Goal: Task Accomplishment & Management: Manage account settings

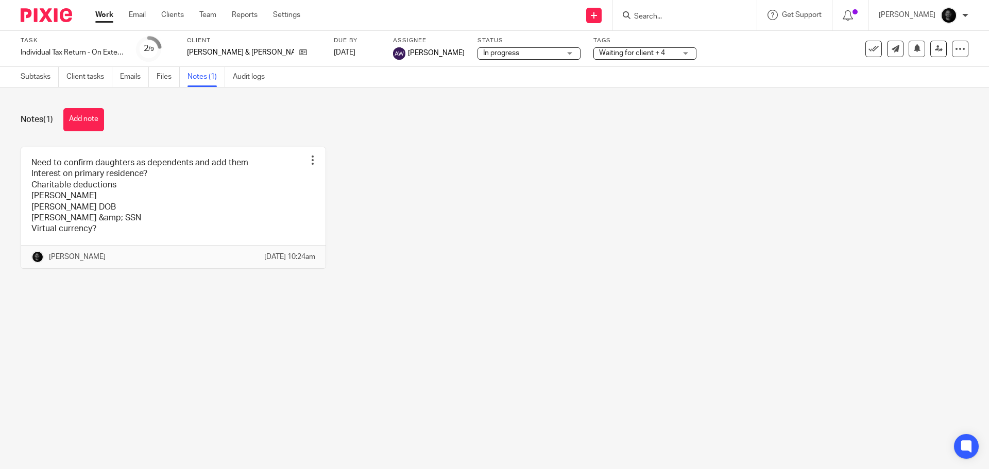
click at [679, 15] on input "Search" at bounding box center [679, 16] width 93 height 9
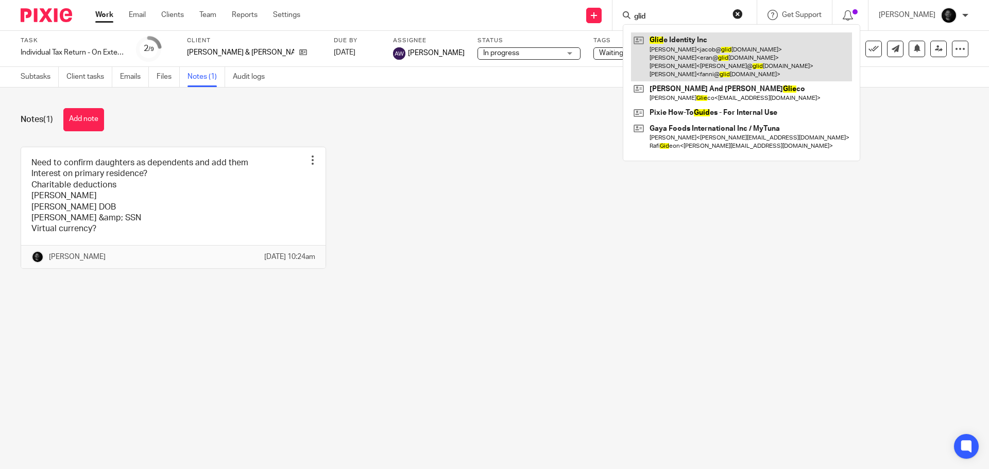
type input "glid"
click at [684, 44] on link at bounding box center [741, 56] width 221 height 49
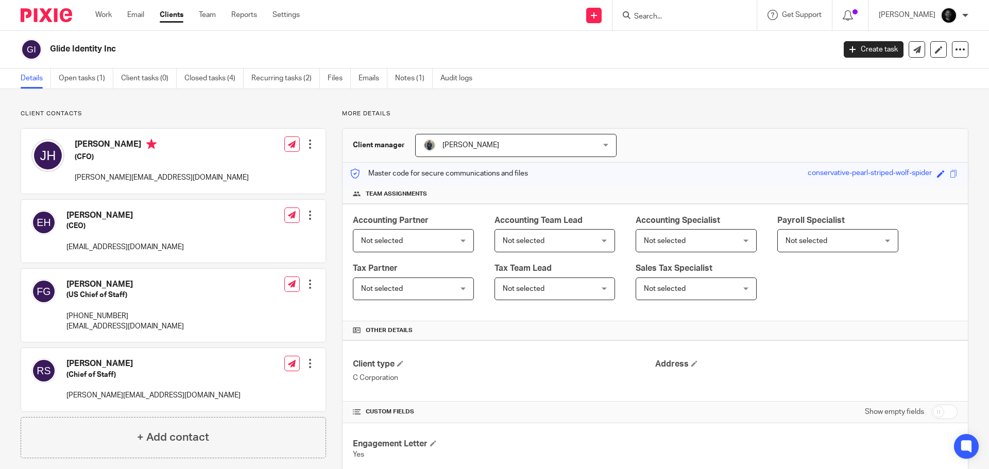
click at [90, 82] on link "Open tasks (1)" at bounding box center [86, 79] width 55 height 20
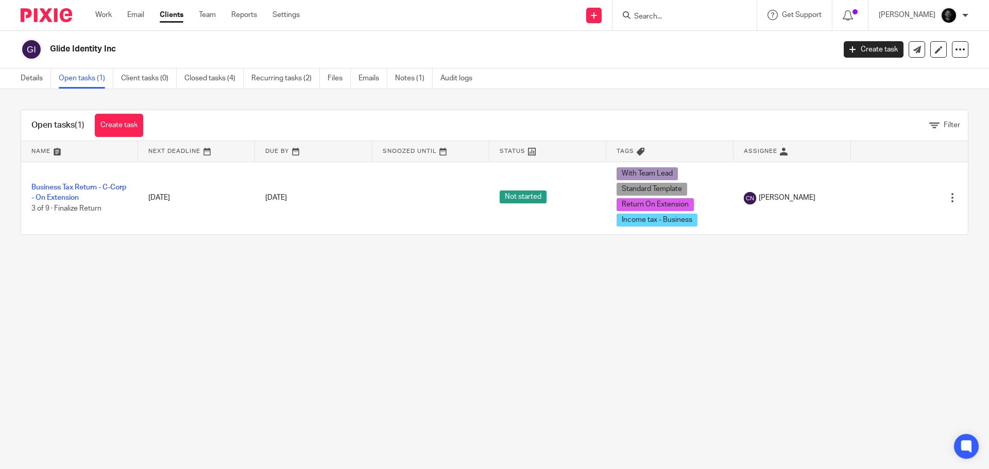
click at [659, 12] on input "Search" at bounding box center [679, 16] width 93 height 9
click at [57, 13] on img at bounding box center [47, 15] width 52 height 14
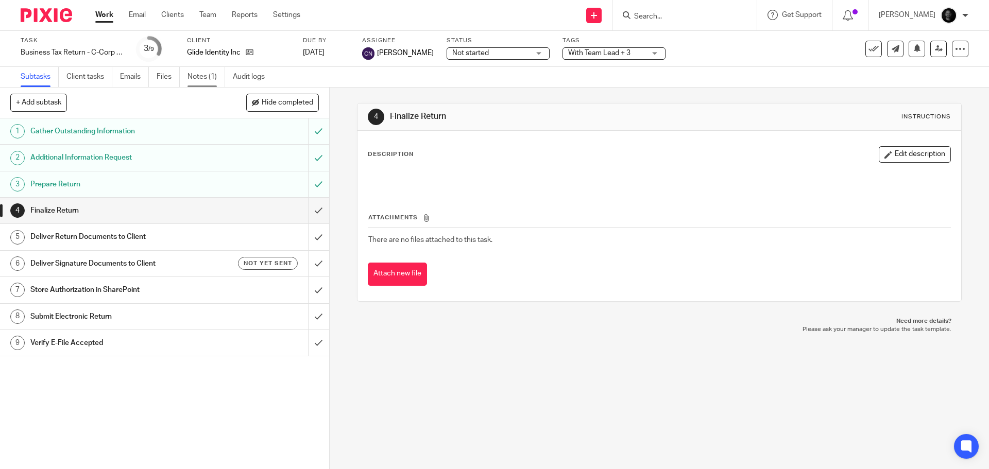
click at [214, 71] on link "Notes (1)" at bounding box center [206, 77] width 38 height 20
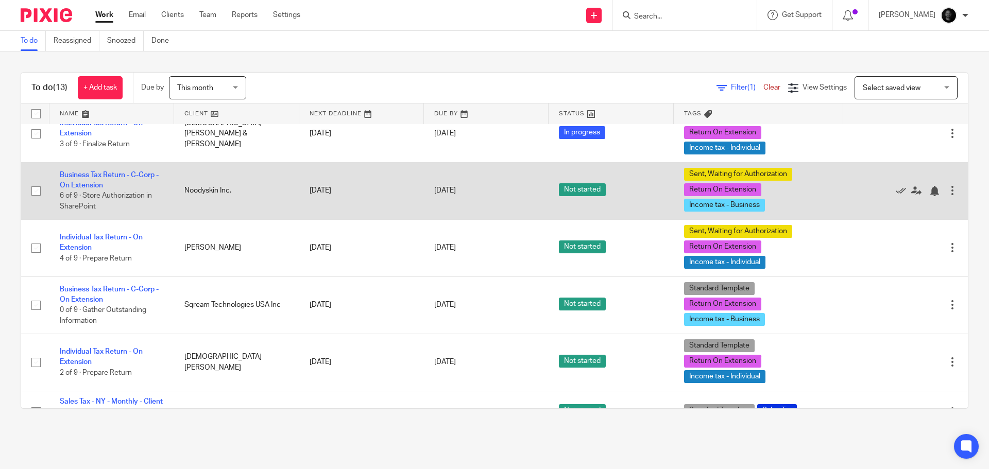
scroll to position [309, 0]
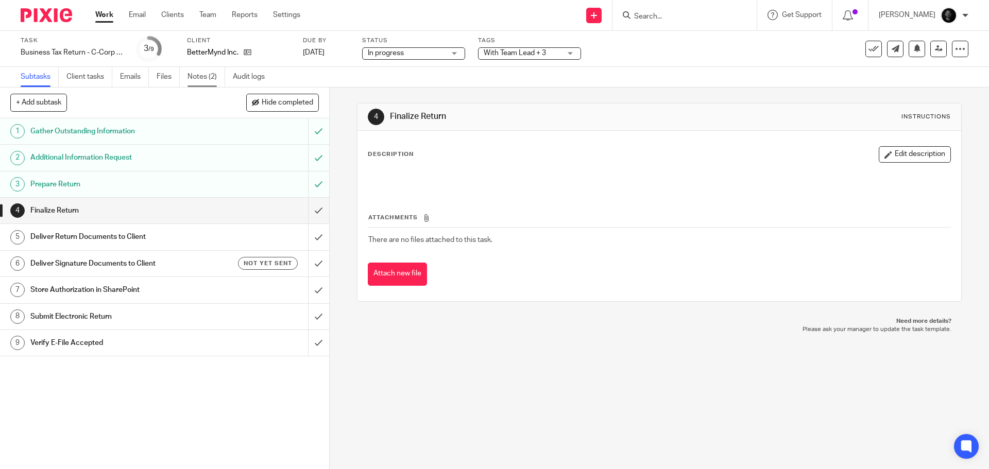
click at [206, 79] on link "Notes (2)" at bounding box center [206, 77] width 38 height 20
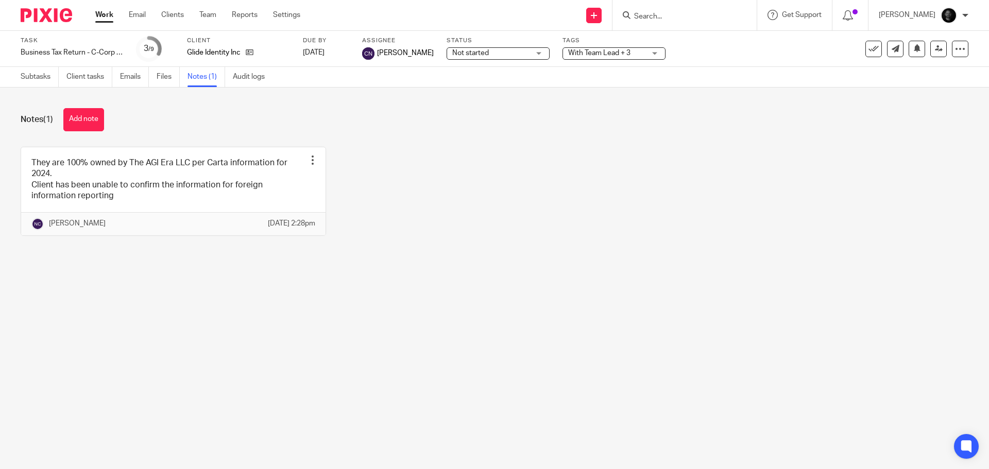
click at [244, 79] on link "Audit logs" at bounding box center [253, 77] width 40 height 20
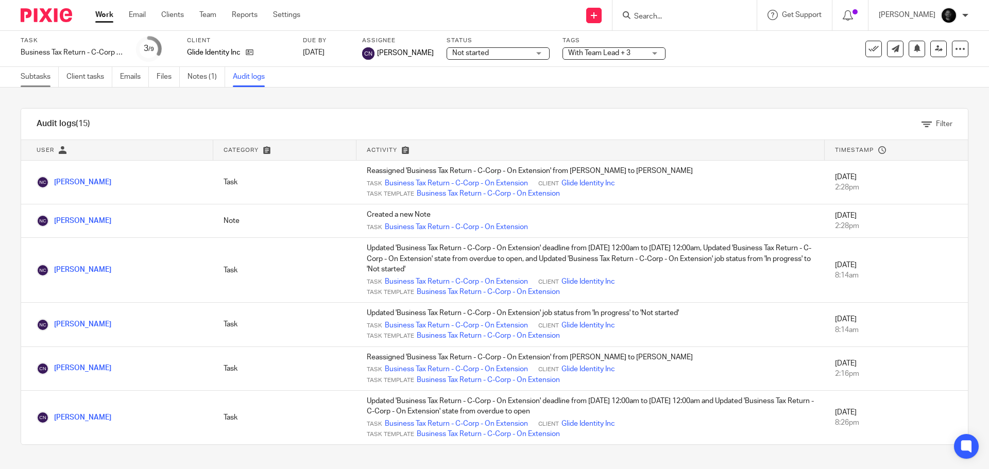
click at [40, 79] on link "Subtasks" at bounding box center [40, 77] width 38 height 20
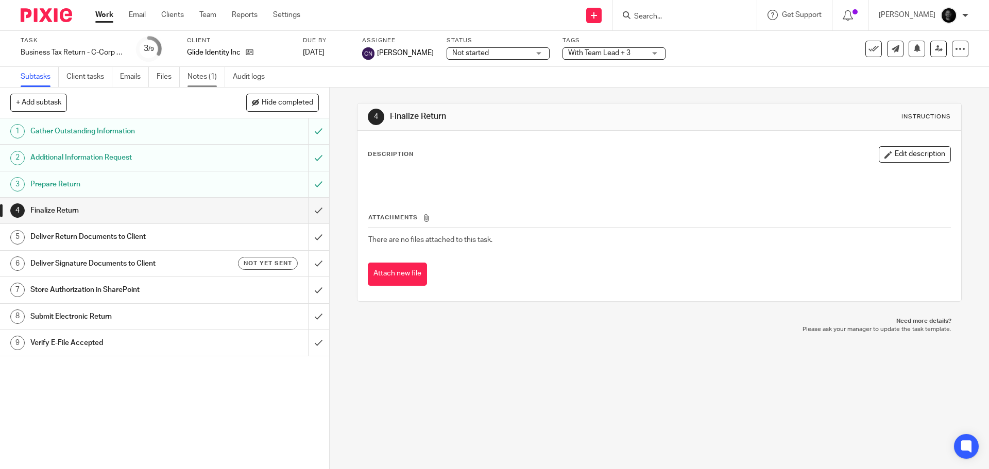
click at [220, 79] on link "Notes (1)" at bounding box center [206, 77] width 38 height 20
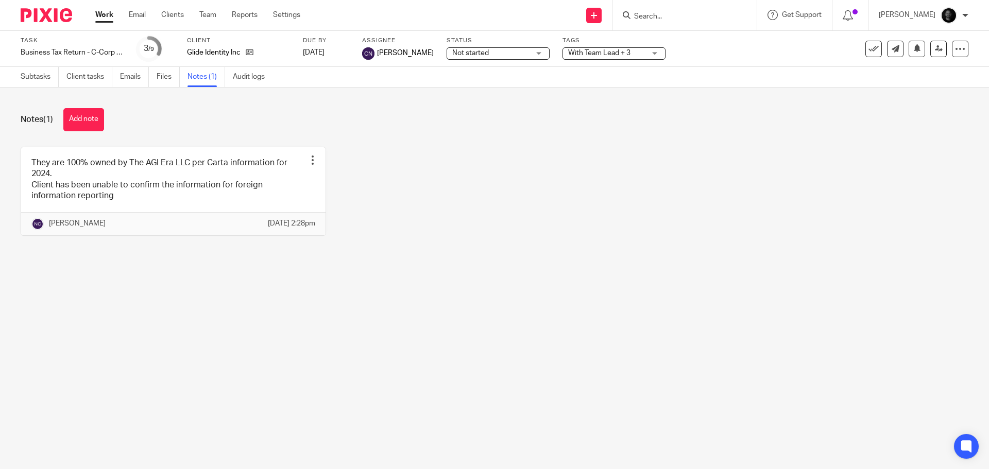
click at [81, 116] on button "Add note" at bounding box center [83, 119] width 41 height 23
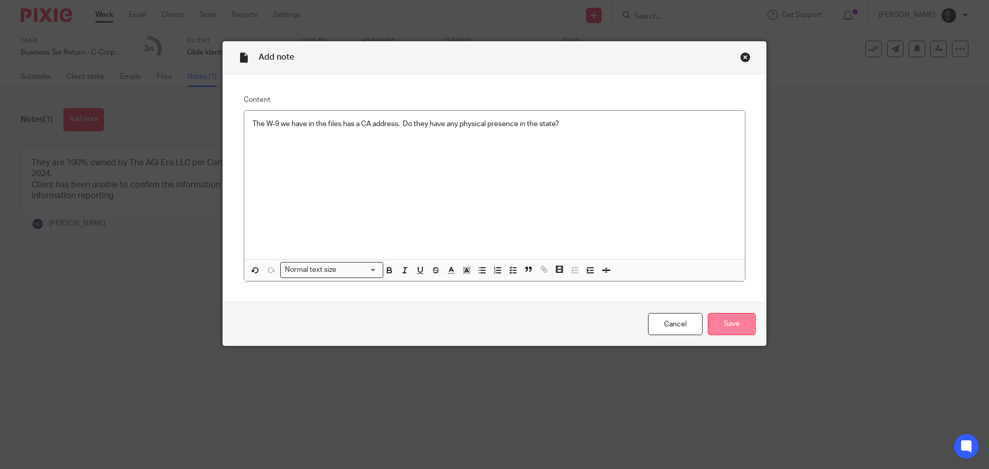
click at [748, 329] on input "Save" at bounding box center [732, 324] width 48 height 22
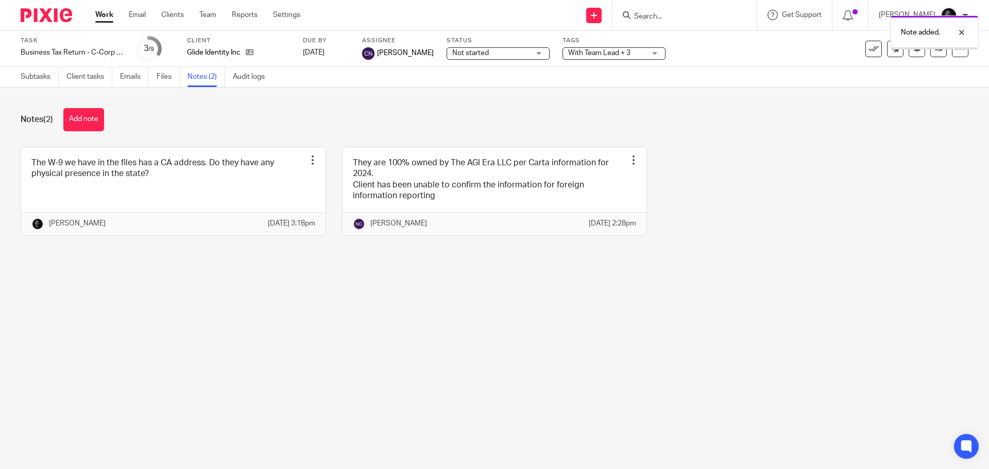
click at [641, 53] on div "With Team Lead + 3" at bounding box center [613, 53] width 103 height 12
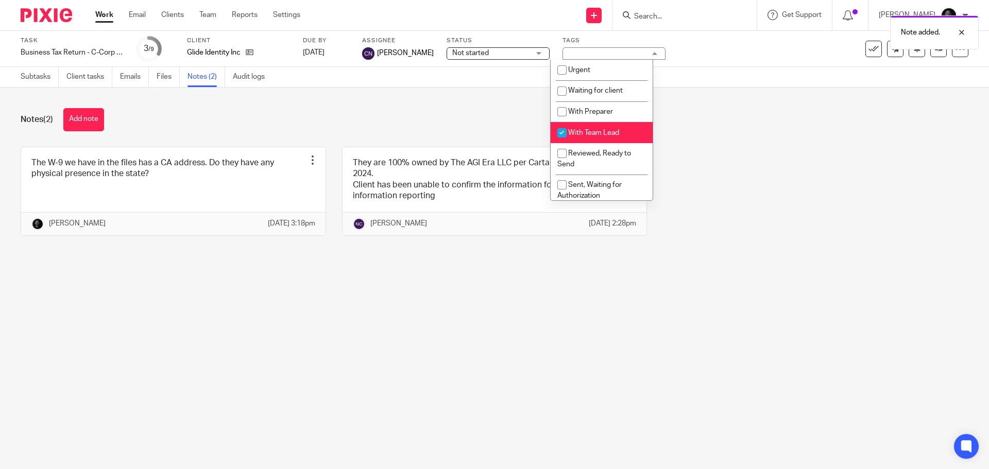
click at [596, 133] on span "With Team Lead" at bounding box center [593, 132] width 51 height 7
checkbox input "false"
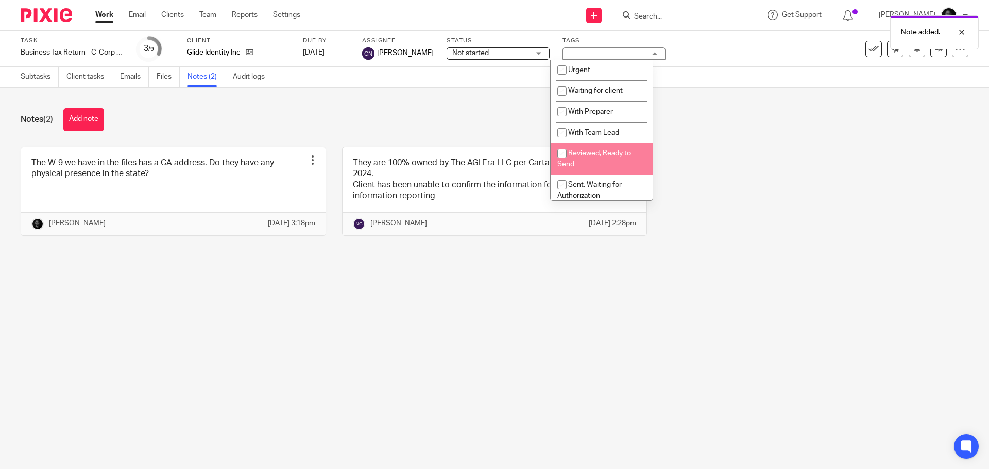
click at [603, 151] on span "Reviewed, Ready to Send" at bounding box center [594, 159] width 74 height 18
checkbox input "true"
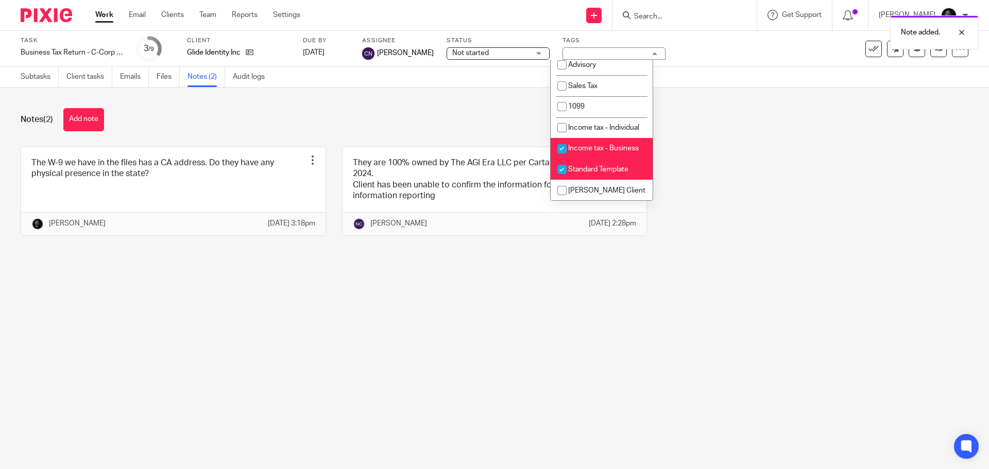
scroll to position [309, 0]
click at [602, 180] on li "Standard Template" at bounding box center [602, 169] width 102 height 21
checkbox input "false"
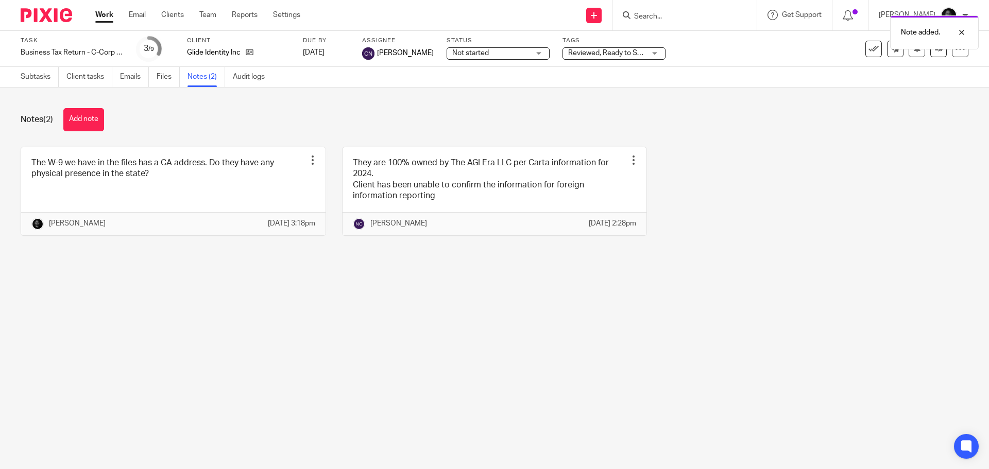
drag, startPoint x: 725, startPoint y: 160, endPoint x: 874, endPoint y: 93, distance: 163.2
click at [725, 159] on div "The W-9 we have in the files has a CA address. Do they have any physical presen…" at bounding box center [487, 199] width 964 height 105
click at [935, 51] on icon at bounding box center [939, 49] width 8 height 8
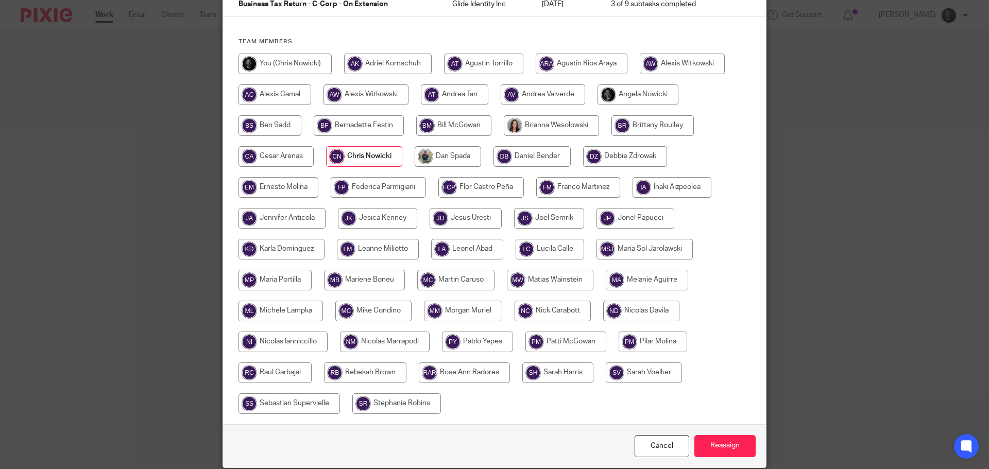
scroll to position [103, 0]
click at [556, 312] on input "radio" at bounding box center [553, 310] width 76 height 21
radio input "true"
click at [702, 439] on input "Reassign" at bounding box center [724, 446] width 61 height 22
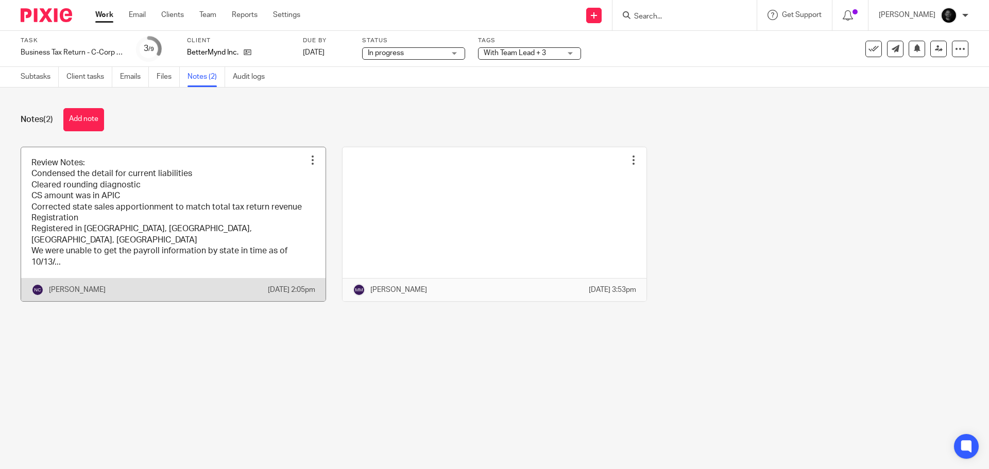
click at [177, 186] on link at bounding box center [173, 224] width 304 height 154
